Goal: Information Seeking & Learning: Learn about a topic

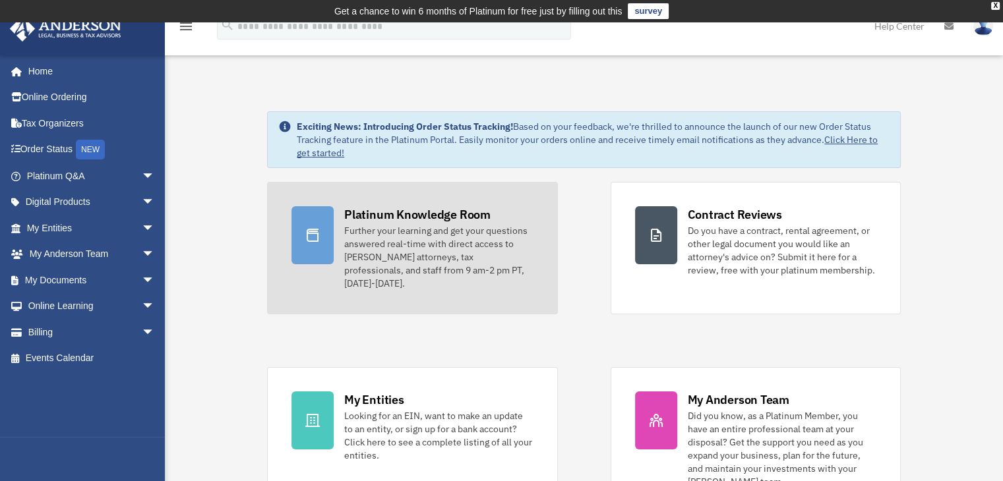
click at [425, 220] on div "Platinum Knowledge Room" at bounding box center [417, 214] width 146 height 16
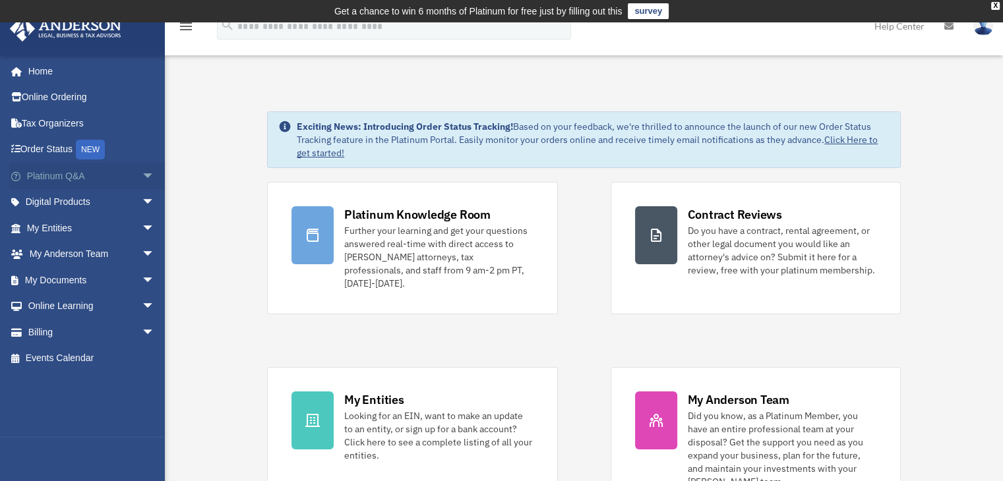
click at [142, 181] on span "arrow_drop_down" at bounding box center [155, 176] width 26 height 27
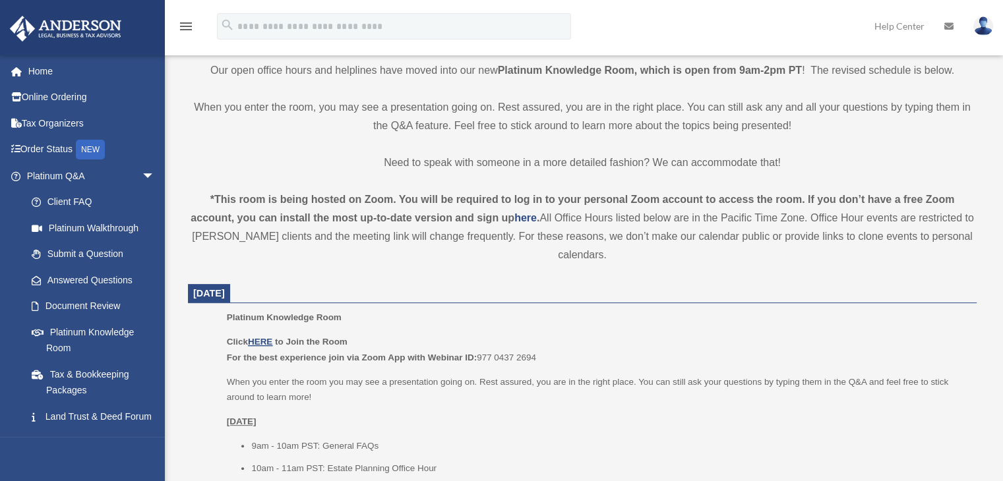
scroll to position [461, 0]
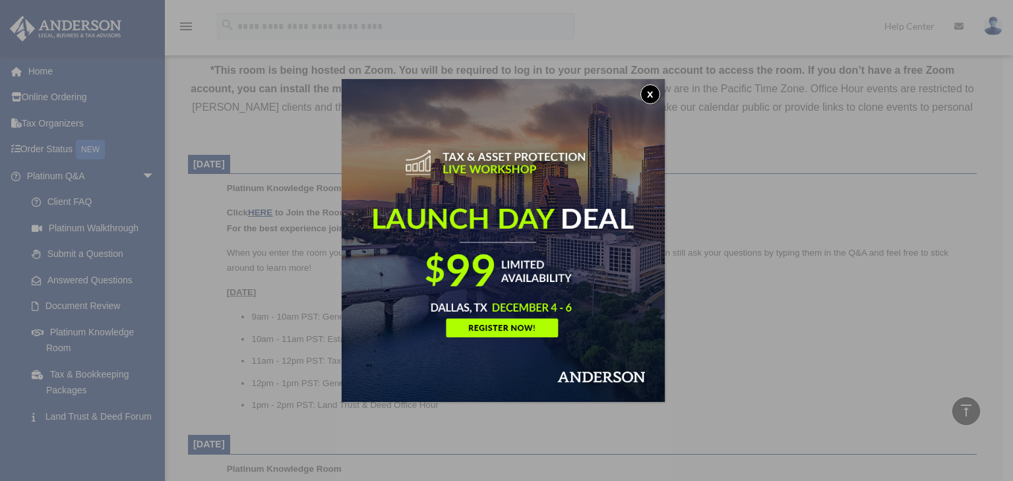
click at [649, 96] on button "x" at bounding box center [650, 94] width 20 height 20
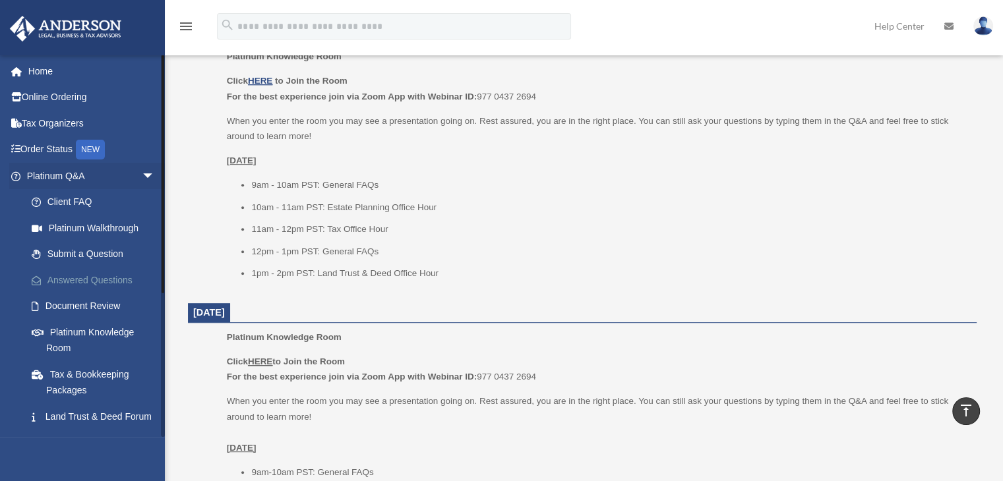
scroll to position [527, 0]
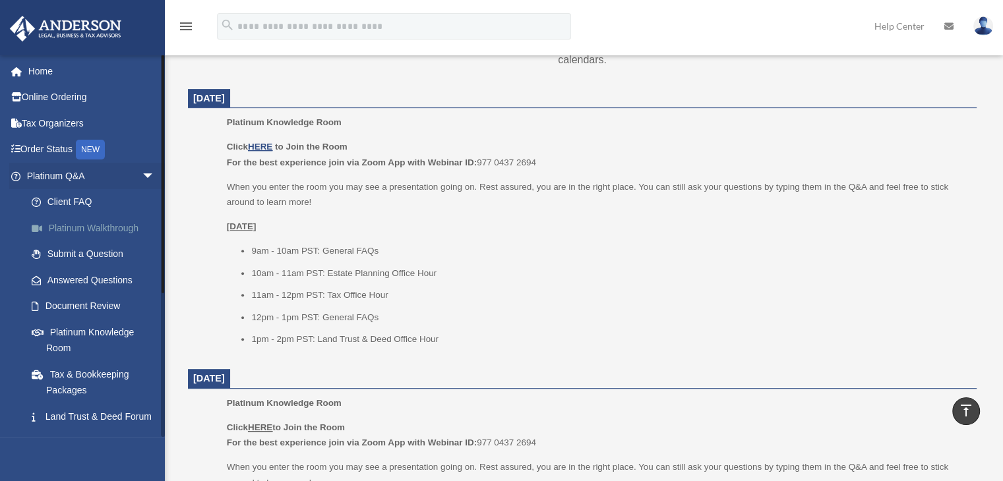
click at [116, 225] on link "Platinum Walkthrough" at bounding box center [96, 228] width 156 height 26
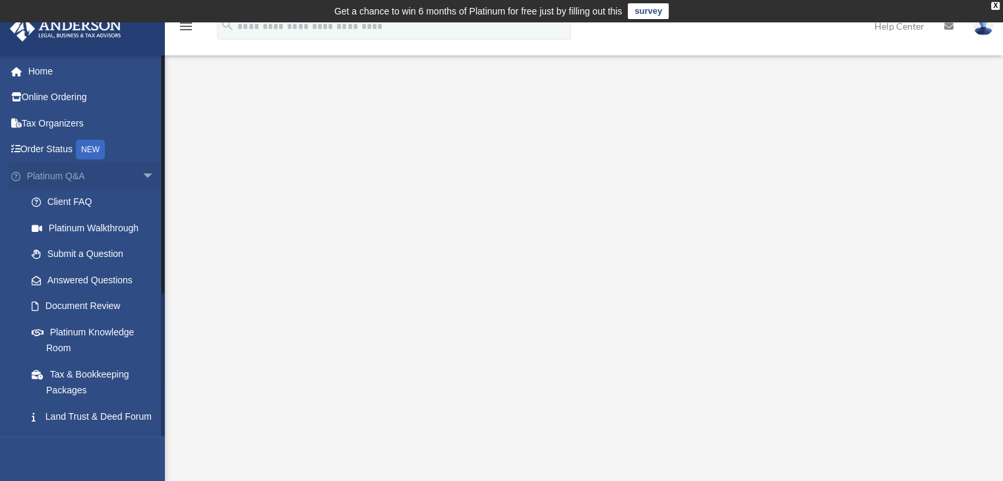
click at [142, 167] on span "arrow_drop_down" at bounding box center [155, 176] width 26 height 27
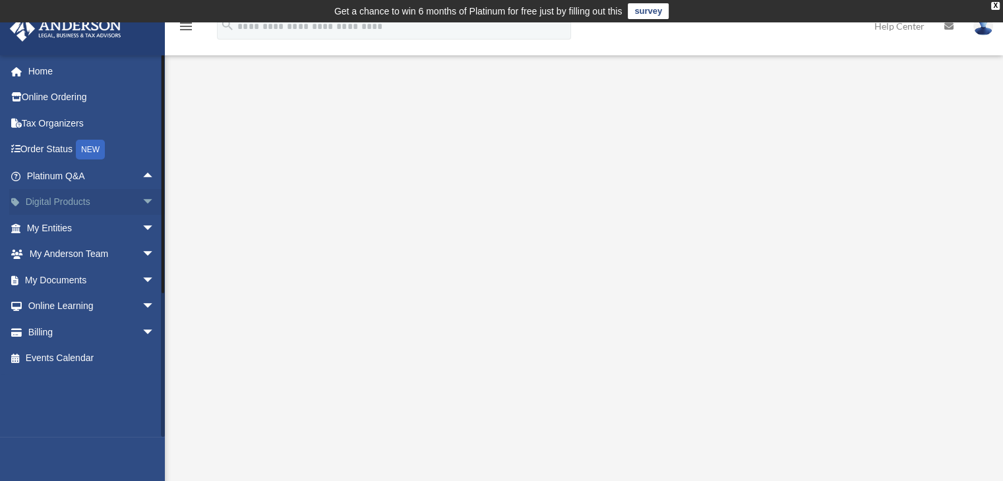
click at [142, 203] on span "arrow_drop_down" at bounding box center [155, 202] width 26 height 27
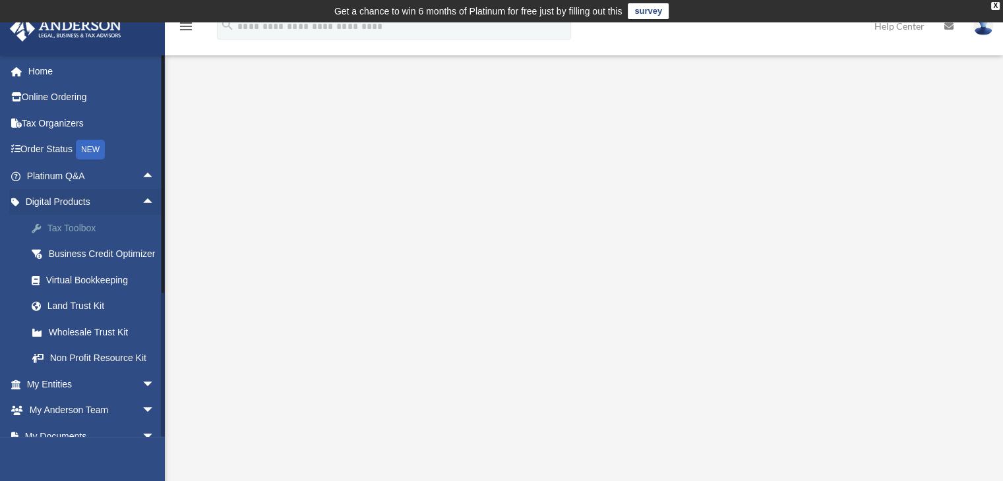
click at [76, 227] on div "Tax Toolbox" at bounding box center [102, 228] width 112 height 16
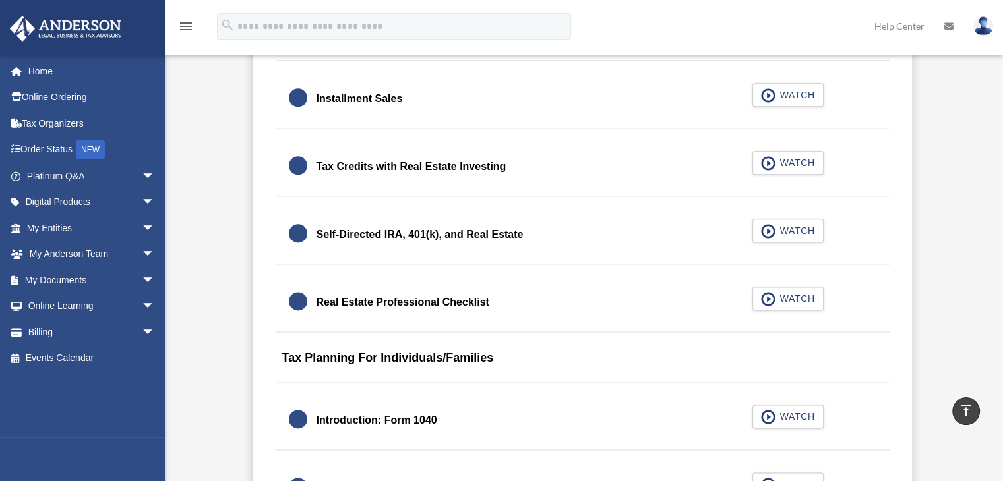
scroll to position [1671, 0]
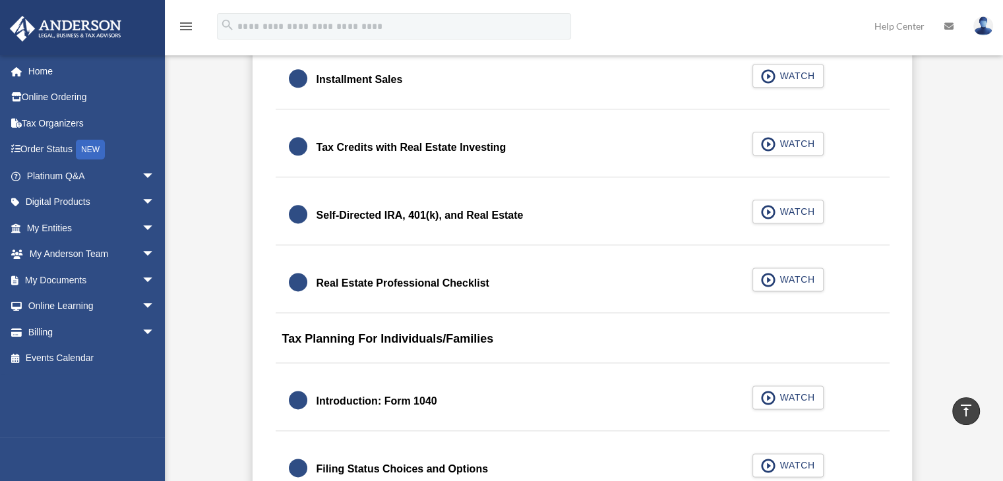
click at [441, 283] on div "Real Estate Professional Checklist" at bounding box center [402, 283] width 173 height 18
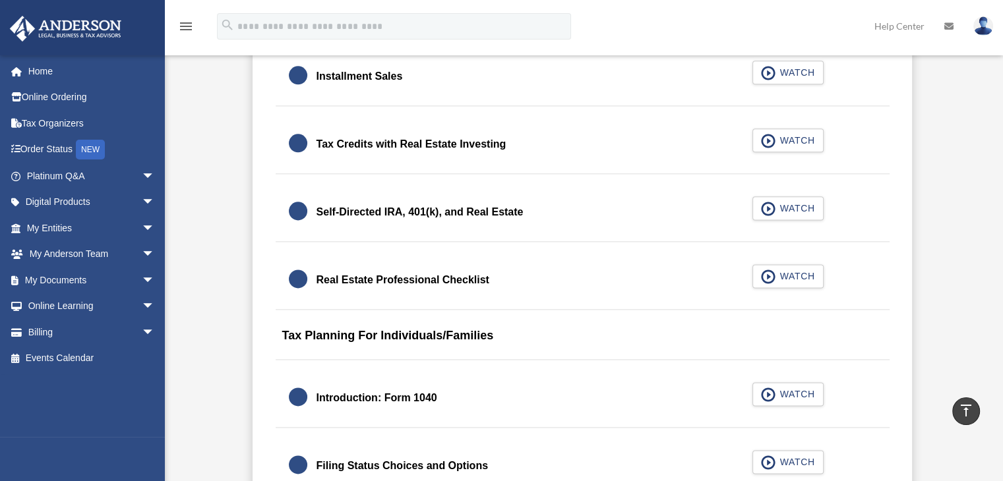
scroll to position [1715, 0]
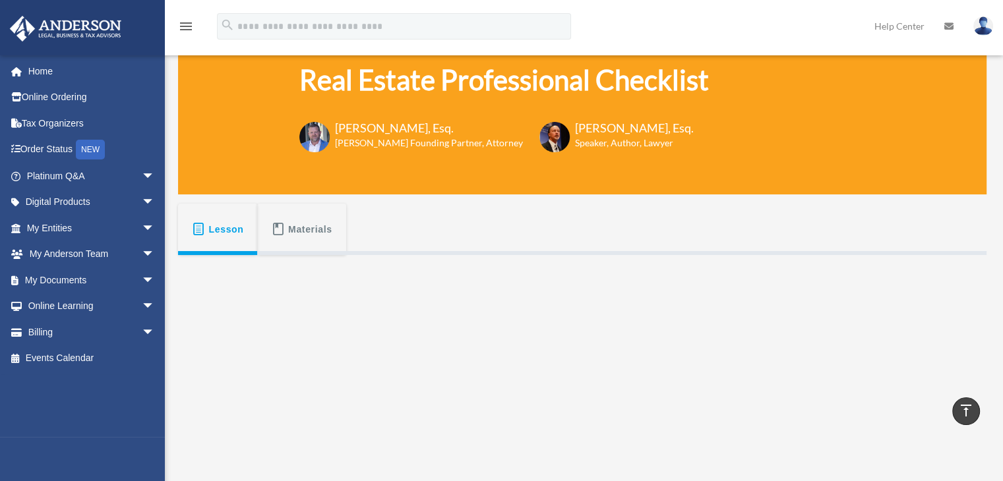
scroll to position [154, 0]
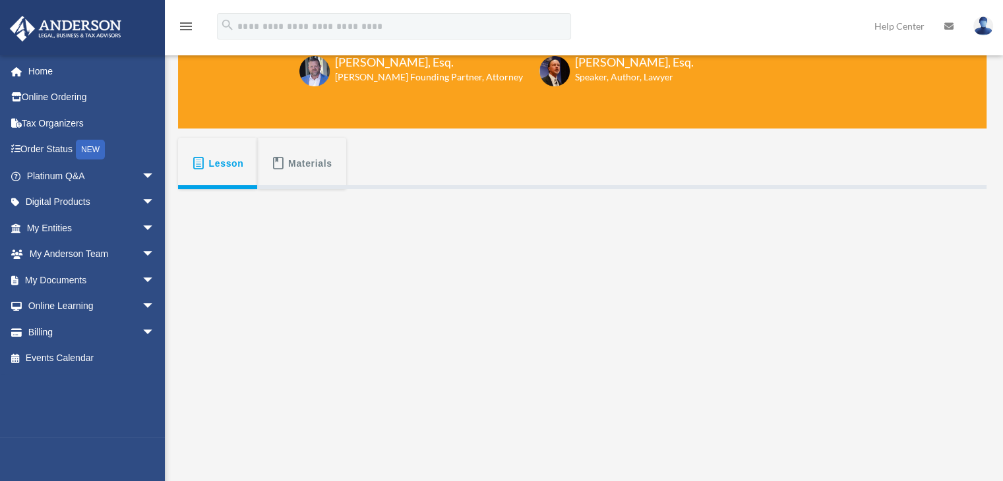
click at [307, 160] on span "Materials" at bounding box center [310, 164] width 44 height 24
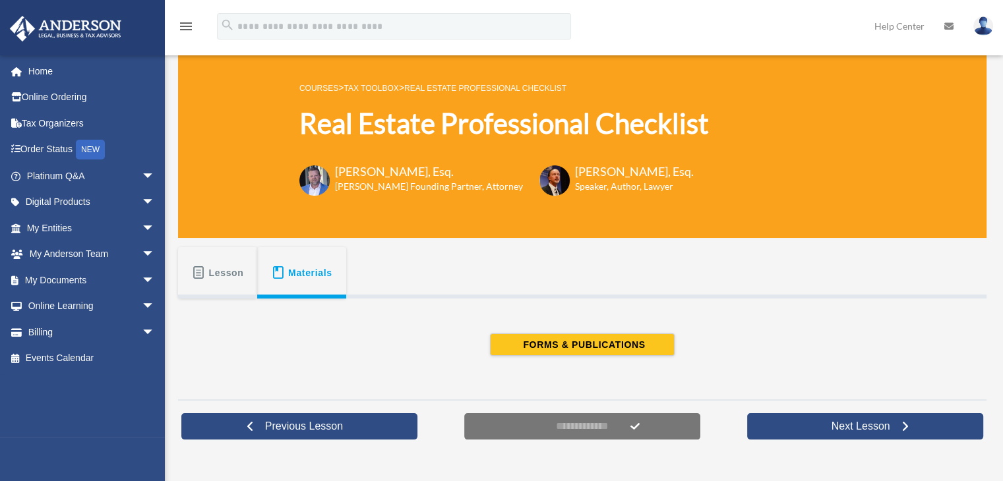
scroll to position [22, 0]
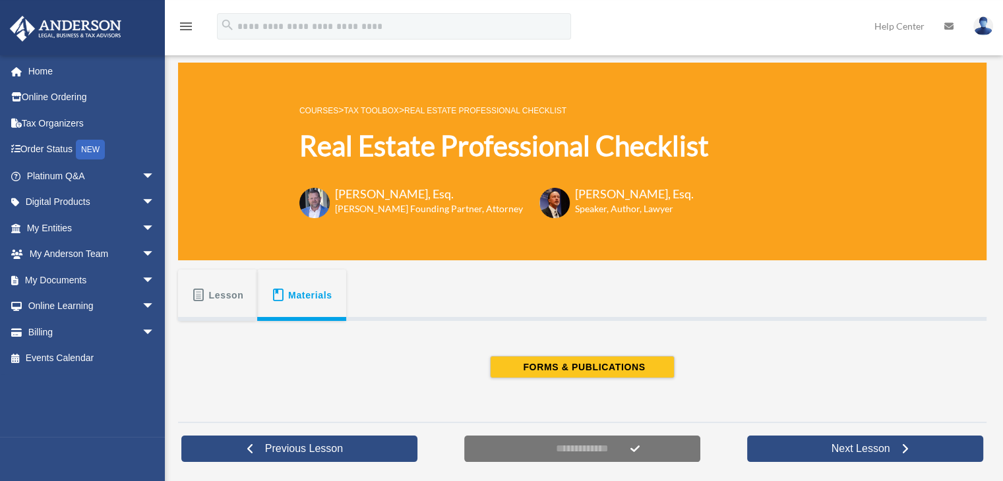
click at [225, 293] on span "Lesson" at bounding box center [226, 295] width 35 height 24
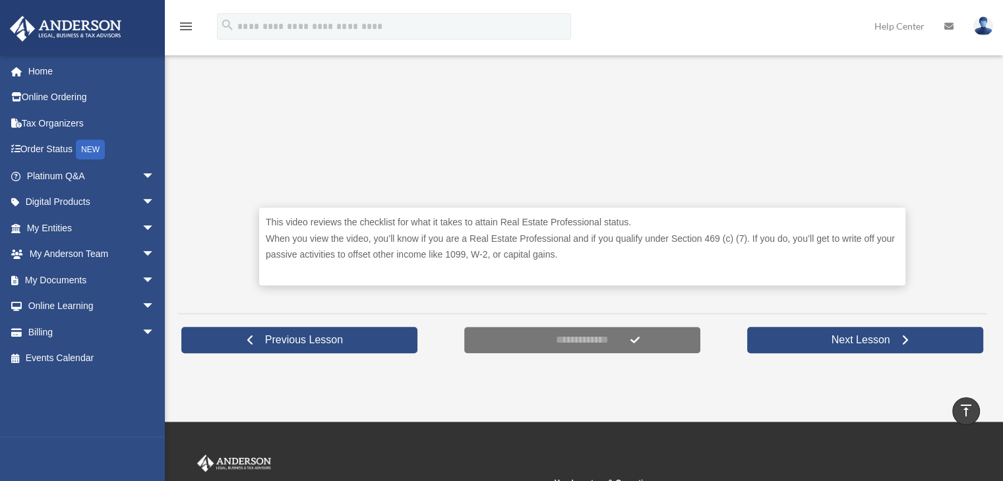
scroll to position [527, 0]
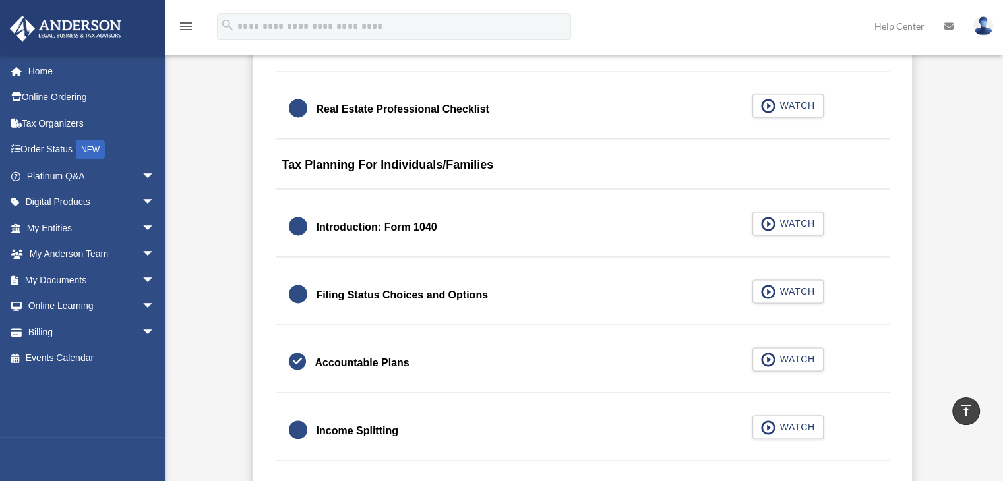
scroll to position [2109, 0]
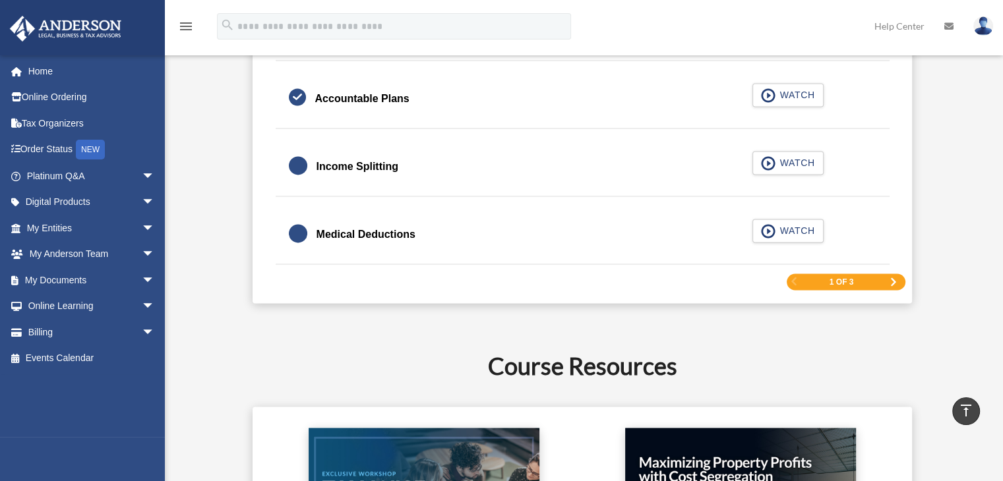
click at [895, 278] on span "Next Page" at bounding box center [893, 282] width 8 height 8
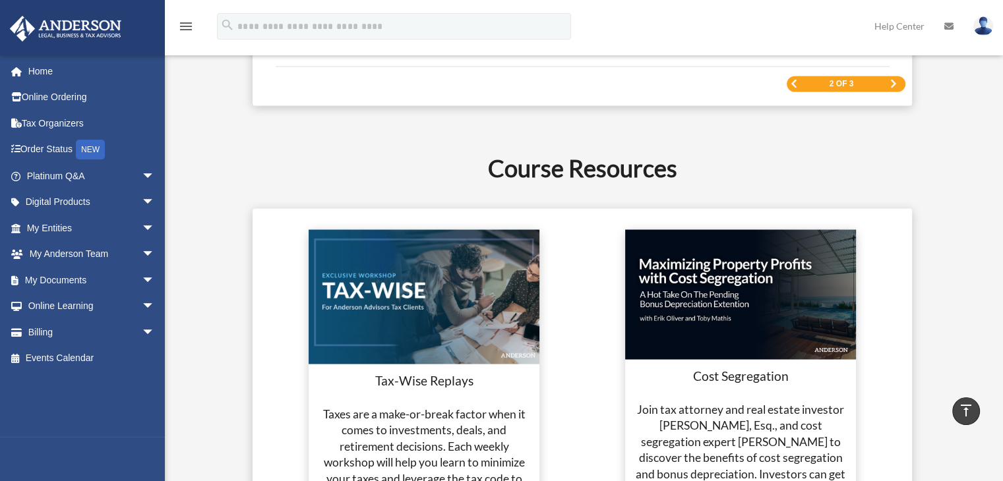
scroll to position [2099, 0]
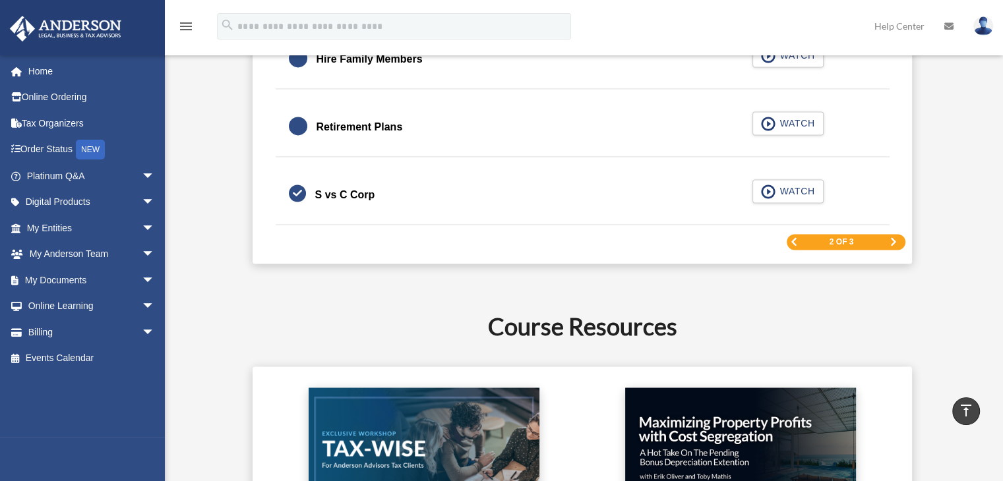
click at [794, 238] on span "Previous Page" at bounding box center [794, 242] width 8 height 8
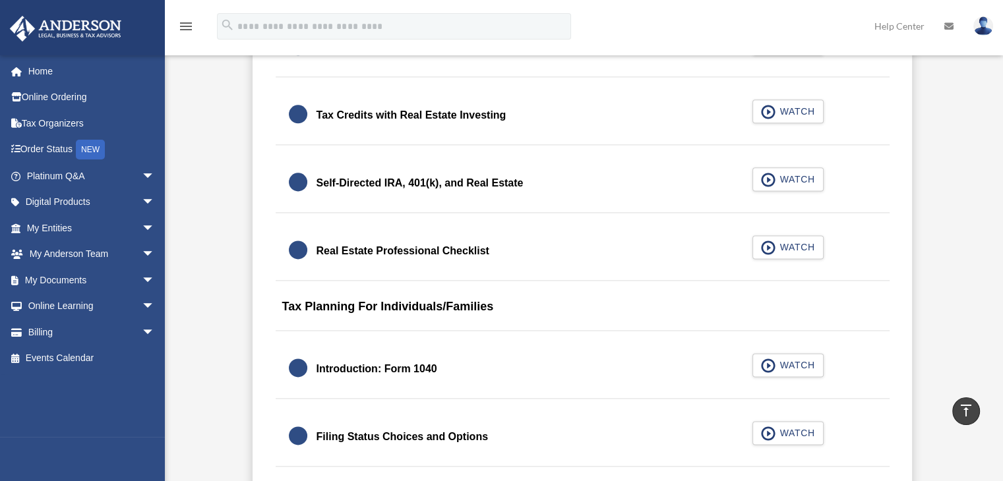
scroll to position [1769, 0]
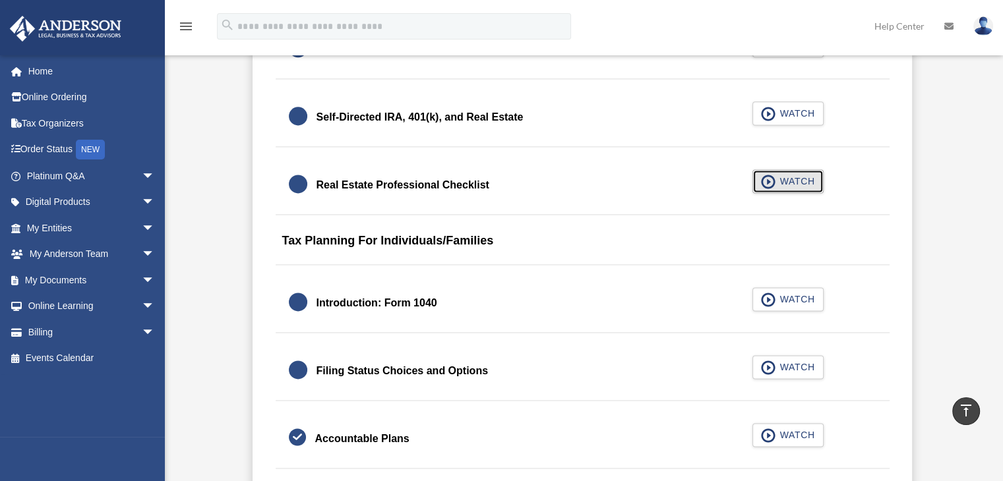
click at [783, 181] on span "WATCH" at bounding box center [794, 181] width 39 height 13
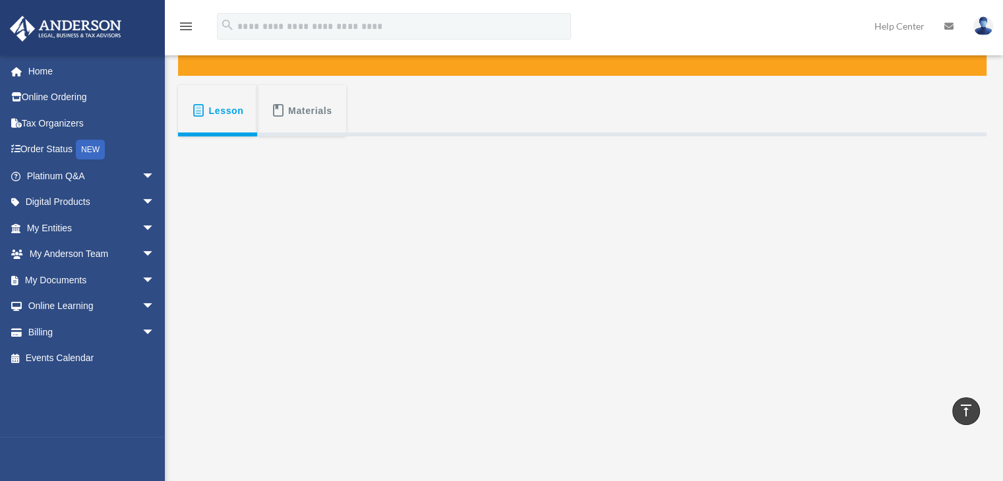
scroll to position [185, 0]
